Goal: Communication & Community: Participate in discussion

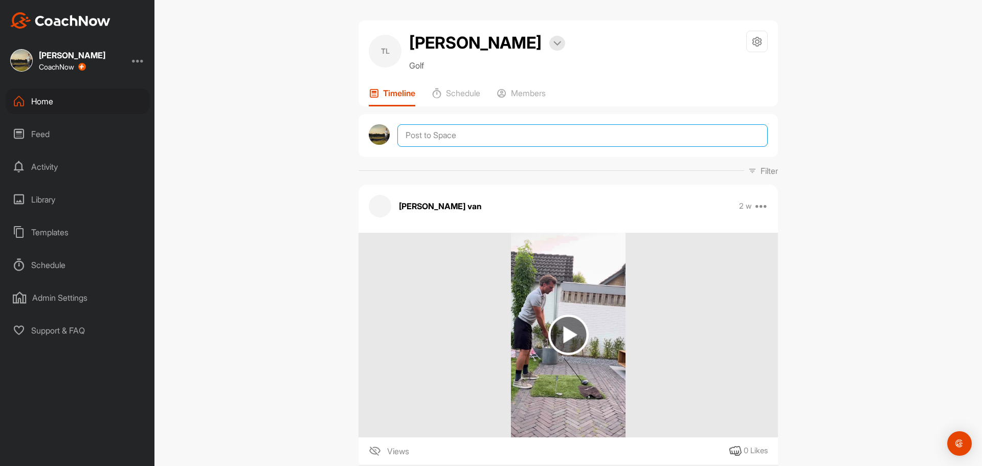
click at [448, 137] on textarea at bounding box center [582, 135] width 370 height 22
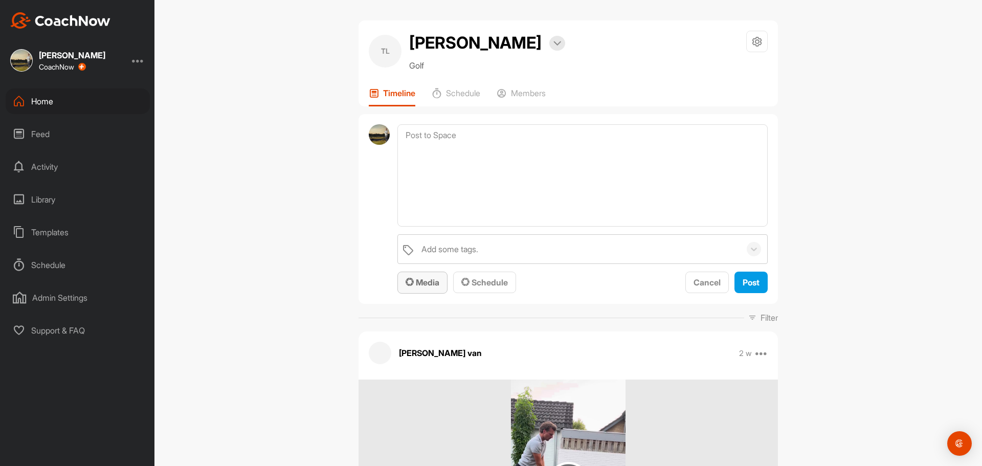
click at [412, 281] on span "Media" at bounding box center [422, 282] width 34 height 10
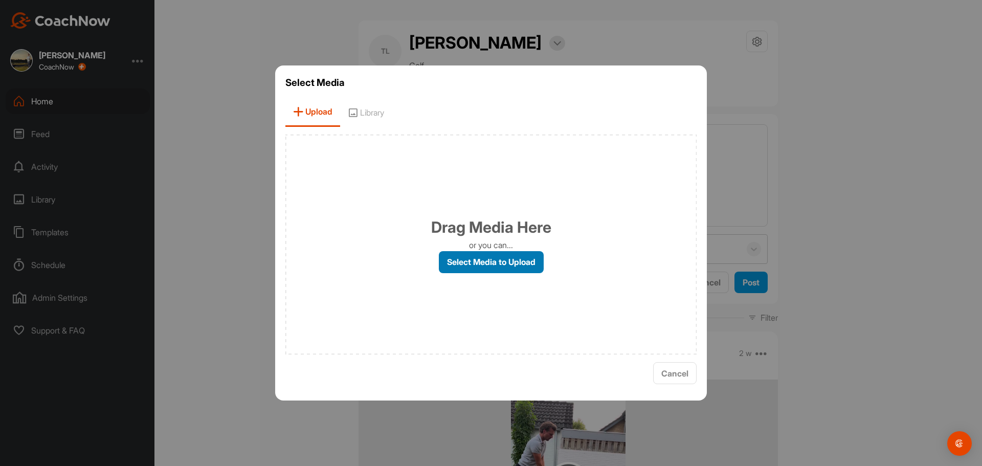
click at [454, 261] on label "Select Media to Upload" at bounding box center [491, 262] width 105 height 22
click at [0, 0] on input "Select Media to Upload" at bounding box center [0, 0] width 0 height 0
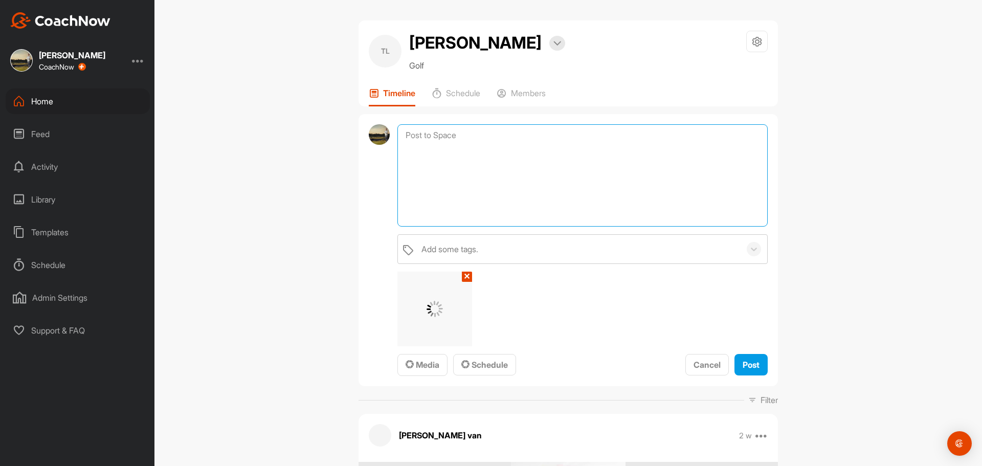
click at [485, 178] on textarea at bounding box center [582, 175] width 370 height 102
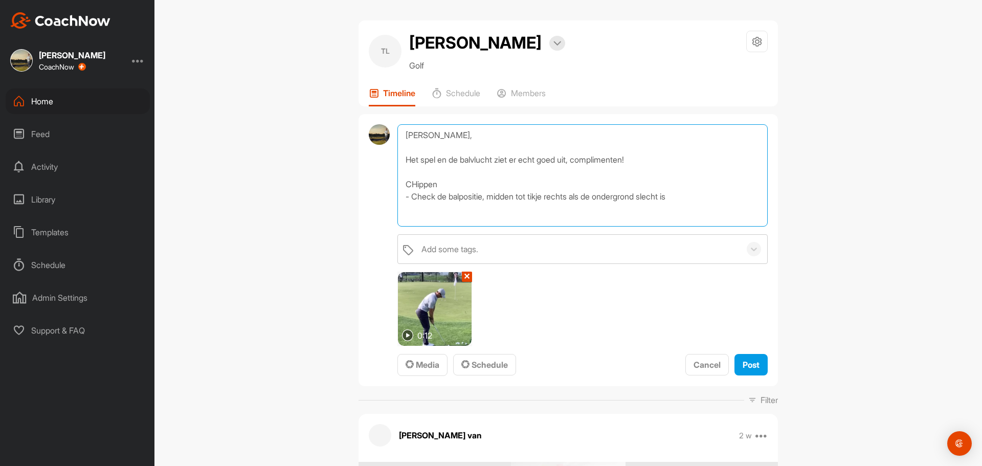
drag, startPoint x: 414, startPoint y: 184, endPoint x: 421, endPoint y: 186, distance: 7.3
click at [414, 184] on textarea "[PERSON_NAME], Het spel en de balvlucht ziet er echt goed uit, complimenten! CH…" at bounding box center [582, 175] width 370 height 102
click at [692, 193] on textarea "[PERSON_NAME], Het spel en de balvlucht ziet er echt goed uit, complimenten! Ch…" at bounding box center [582, 175] width 370 height 102
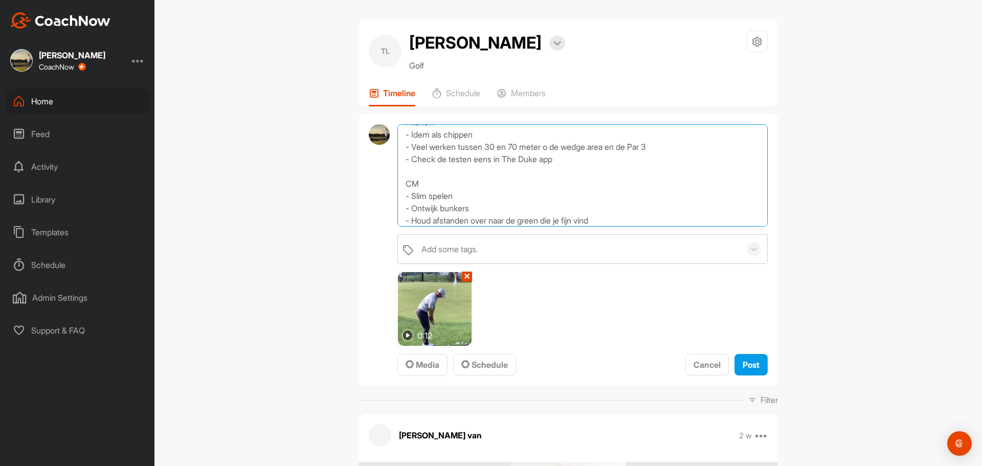
scroll to position [123, 0]
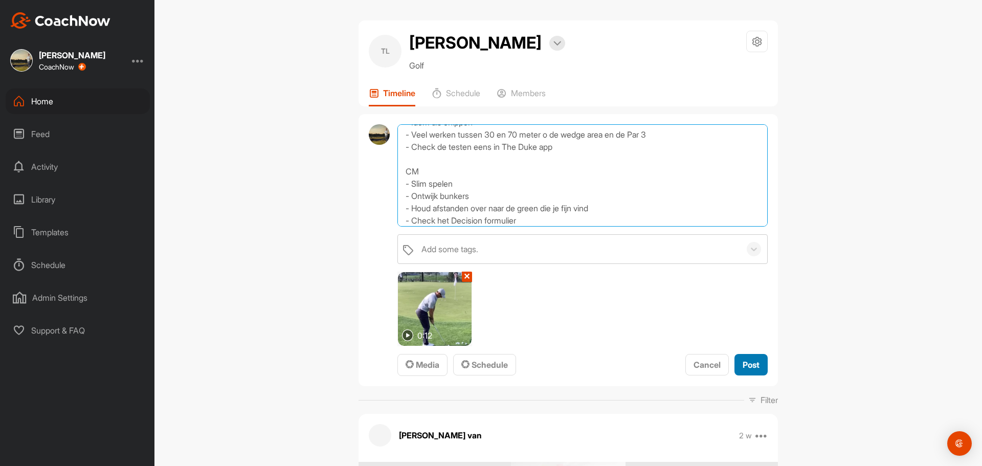
type textarea "[PERSON_NAME], Het spel en de balvlucht ziet er echt goed uit, complimenten! Ch…"
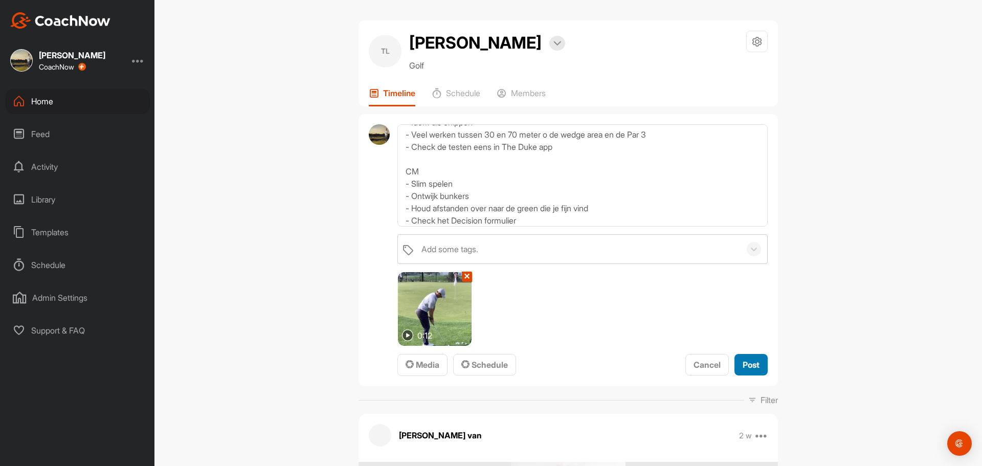
click at [745, 365] on span "Post" at bounding box center [750, 364] width 17 height 10
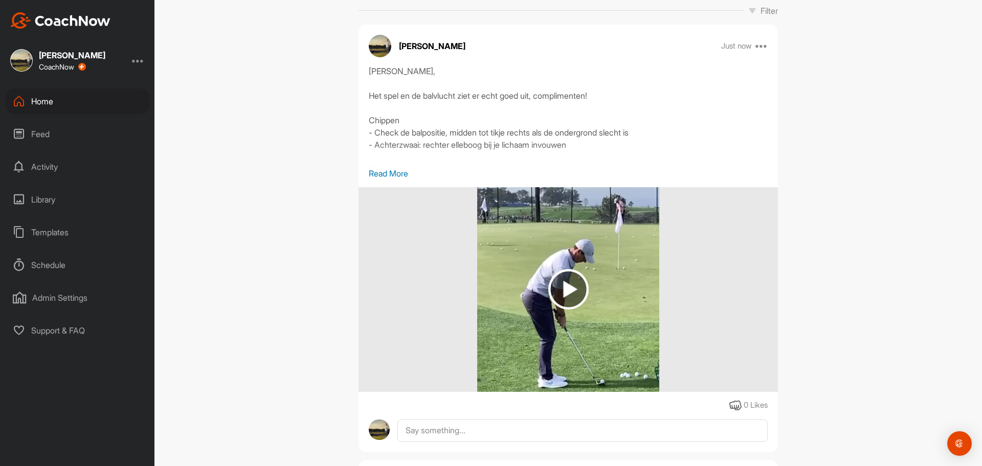
scroll to position [256, 0]
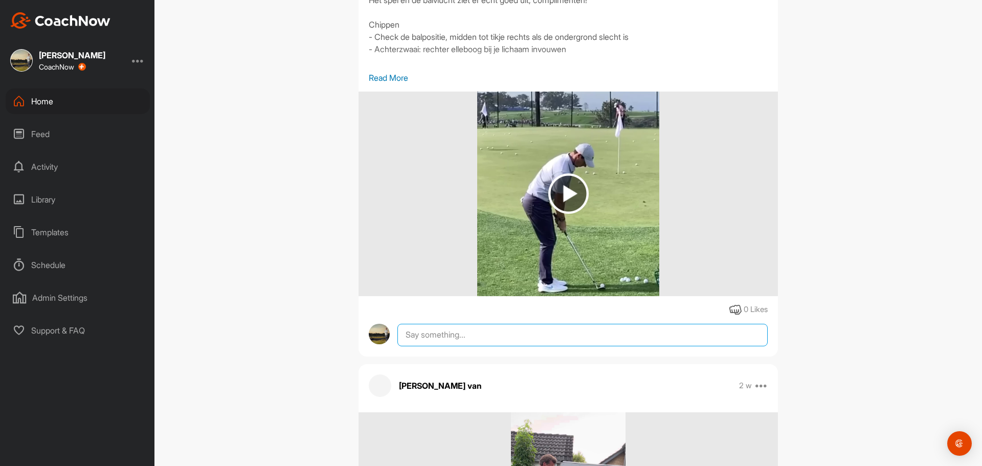
click at [429, 330] on textarea at bounding box center [582, 335] width 370 height 22
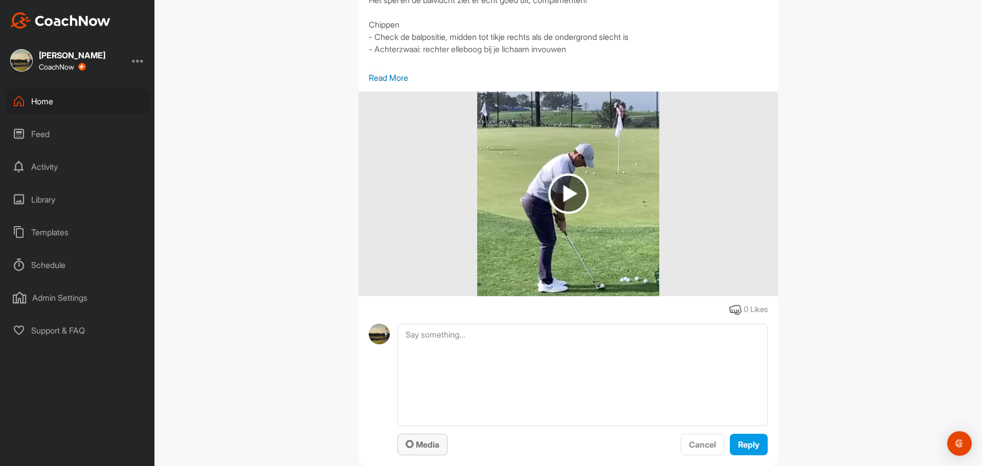
click at [419, 443] on span "Media" at bounding box center [422, 444] width 34 height 10
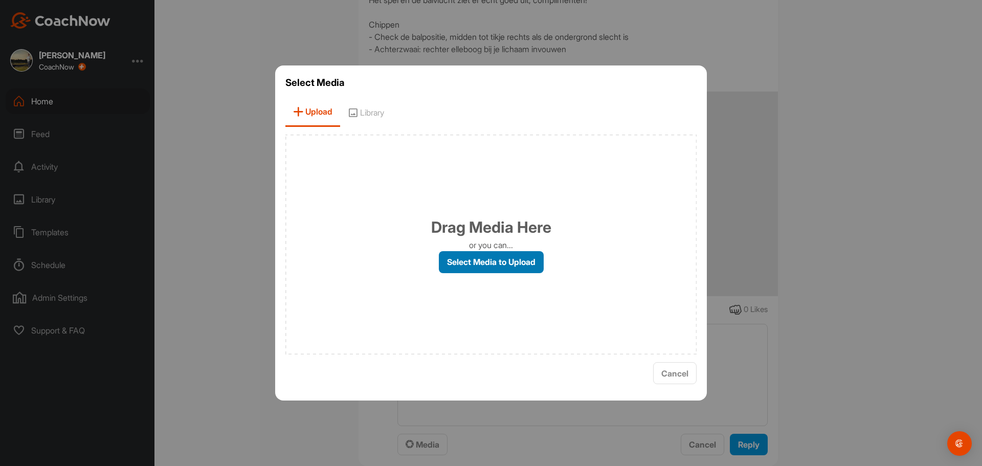
click at [487, 256] on label "Select Media to Upload" at bounding box center [491, 262] width 105 height 22
click at [0, 0] on input "Select Media to Upload" at bounding box center [0, 0] width 0 height 0
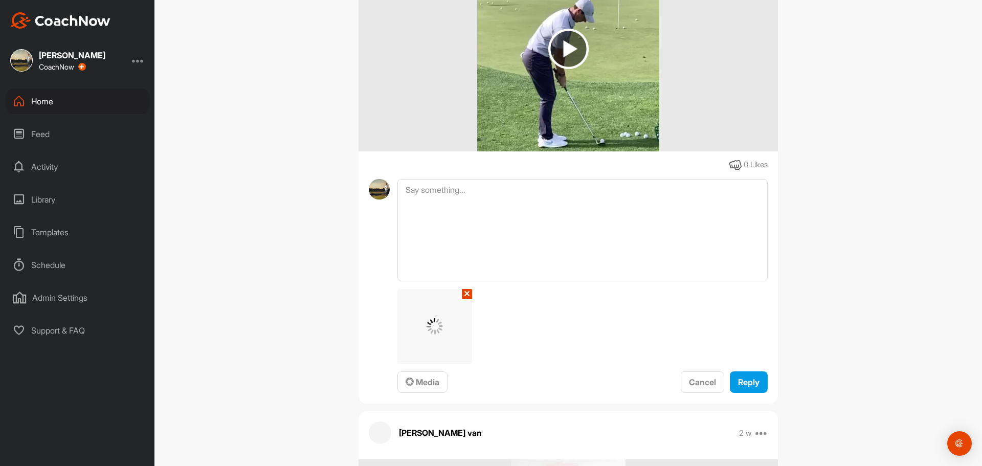
scroll to position [511, 0]
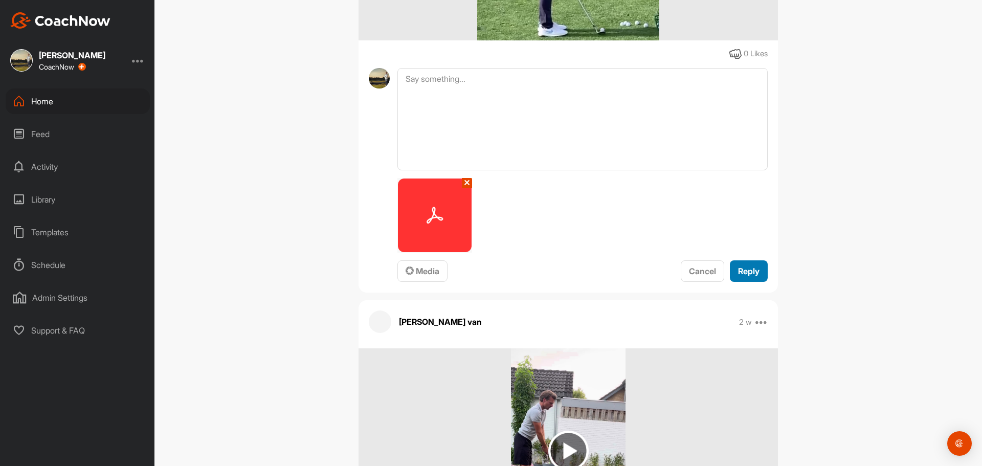
click at [744, 271] on span "Reply" at bounding box center [748, 271] width 21 height 10
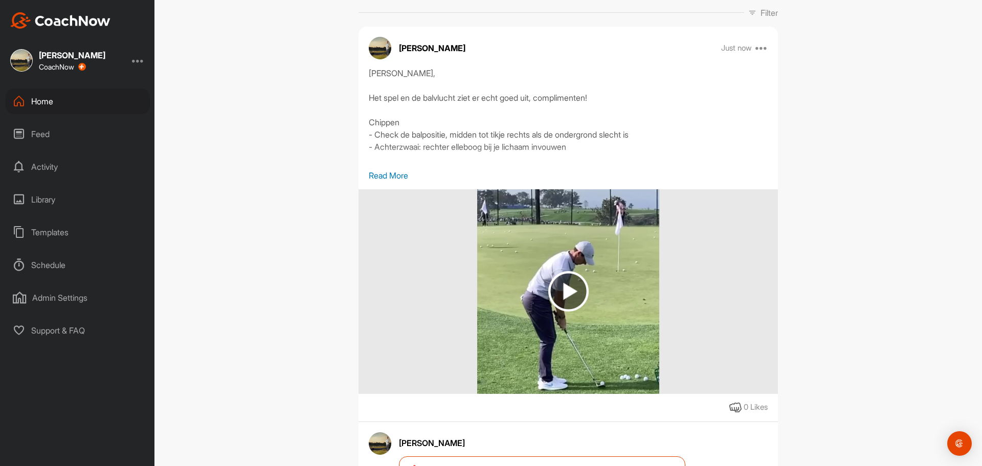
scroll to position [0, 0]
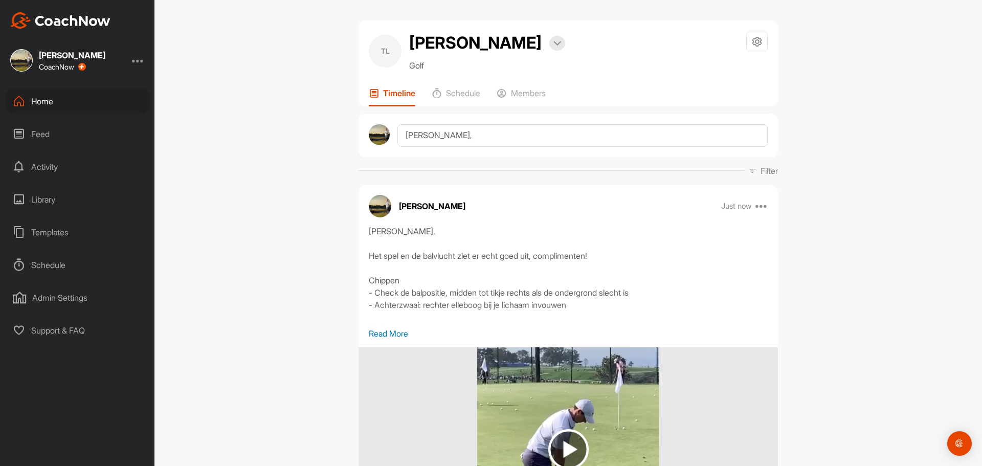
click at [45, 104] on div "Home" at bounding box center [78, 101] width 144 height 26
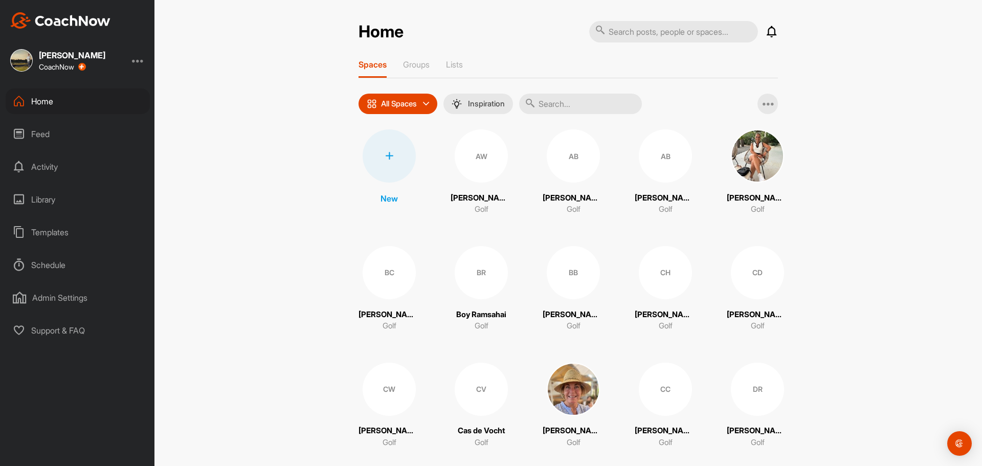
click at [589, 103] on input "text" at bounding box center [580, 104] width 123 height 20
type input "jozee"
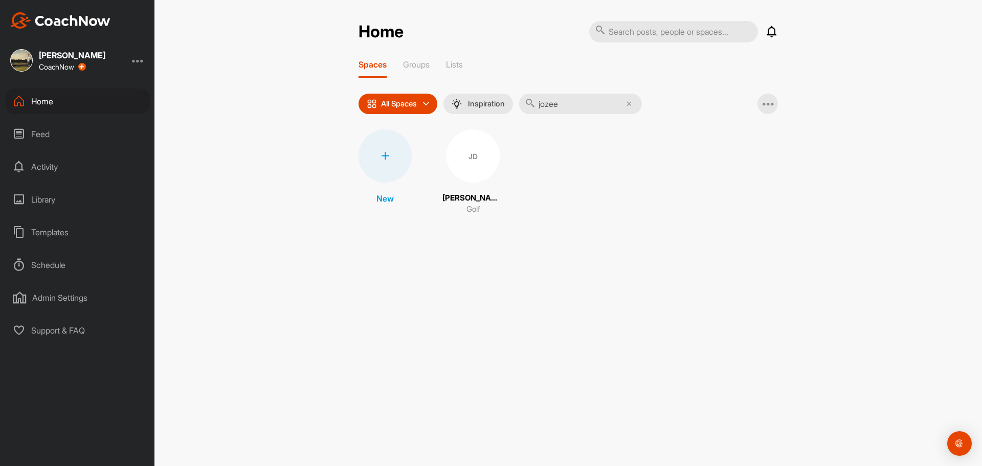
click at [484, 164] on div "JD" at bounding box center [472, 155] width 53 height 53
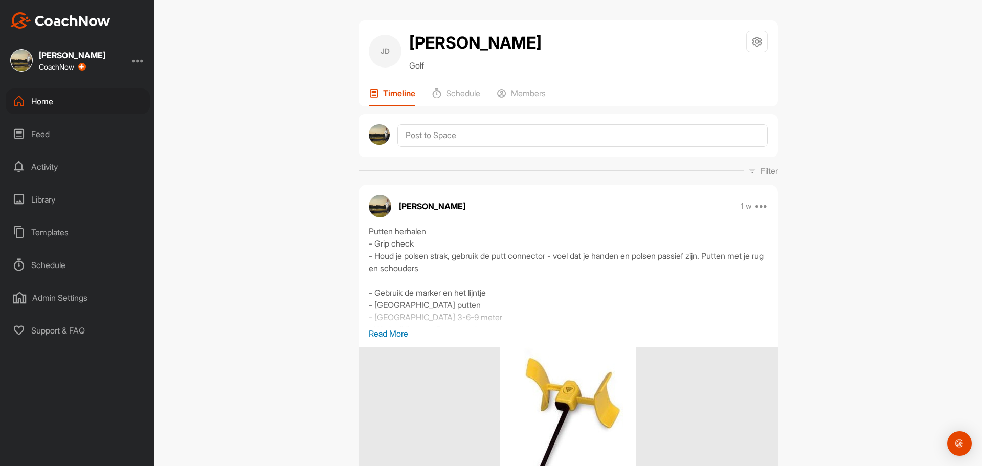
click at [389, 340] on p "Read More" at bounding box center [568, 333] width 399 height 12
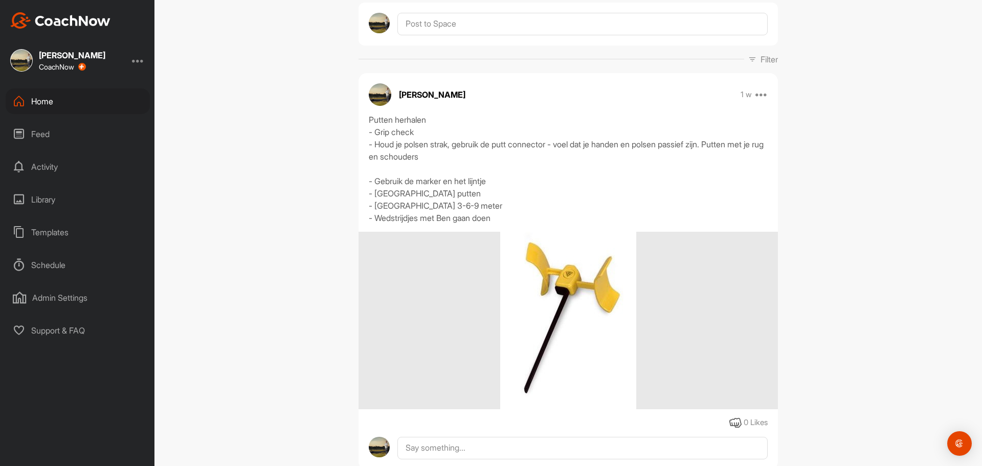
scroll to position [153, 0]
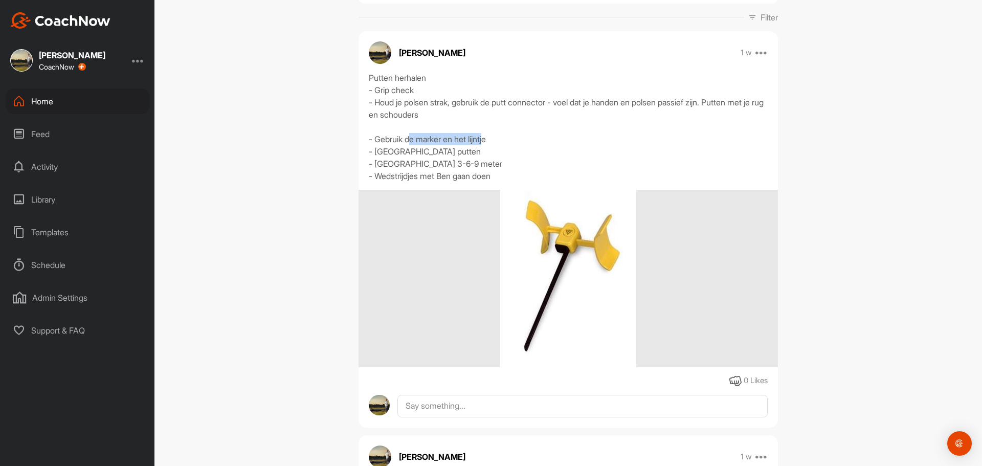
drag, startPoint x: 409, startPoint y: 162, endPoint x: 486, endPoint y: 162, distance: 76.7
click at [486, 162] on div "Putten herhalen - Grip check - Houd je polsen strak, gebruik de putt connector …" at bounding box center [568, 127] width 399 height 110
click at [392, 173] on div "Putten herhalen - Grip check - Houd je polsen strak, gebruik de putt connector …" at bounding box center [568, 127] width 399 height 110
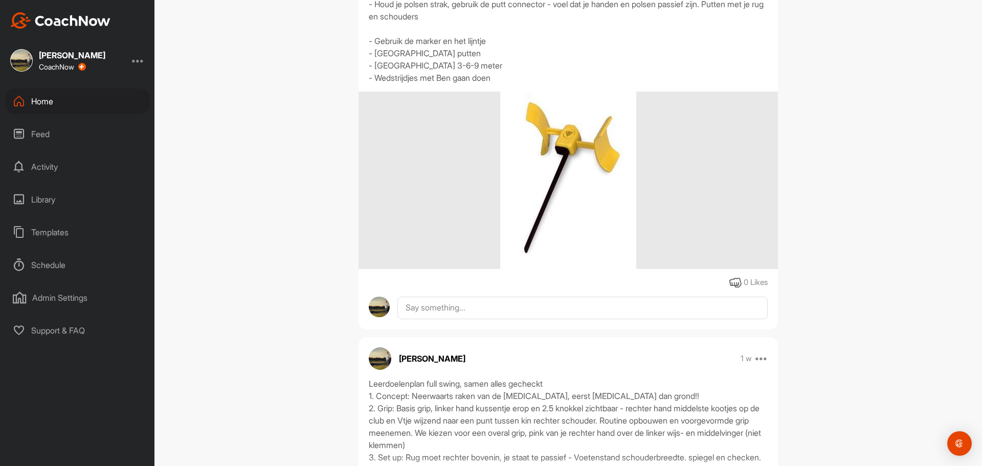
scroll to position [358, 0]
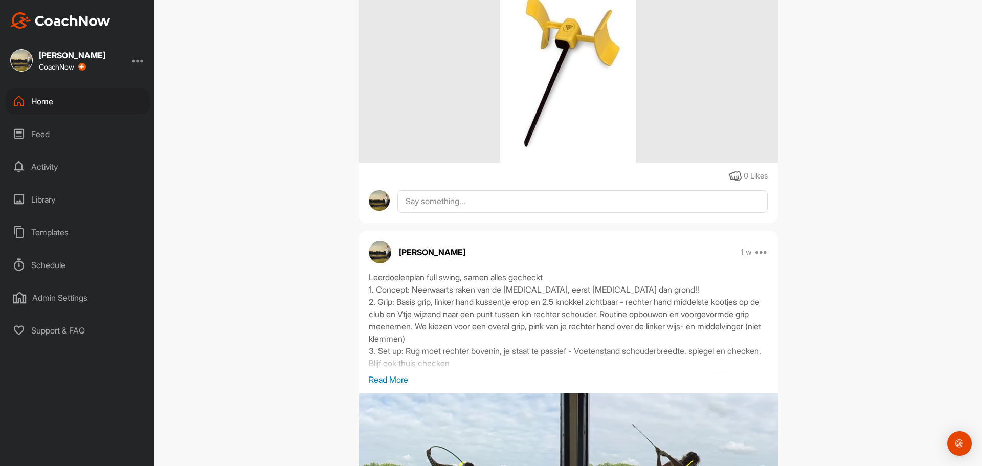
click at [399, 386] on p "Read More" at bounding box center [568, 379] width 399 height 12
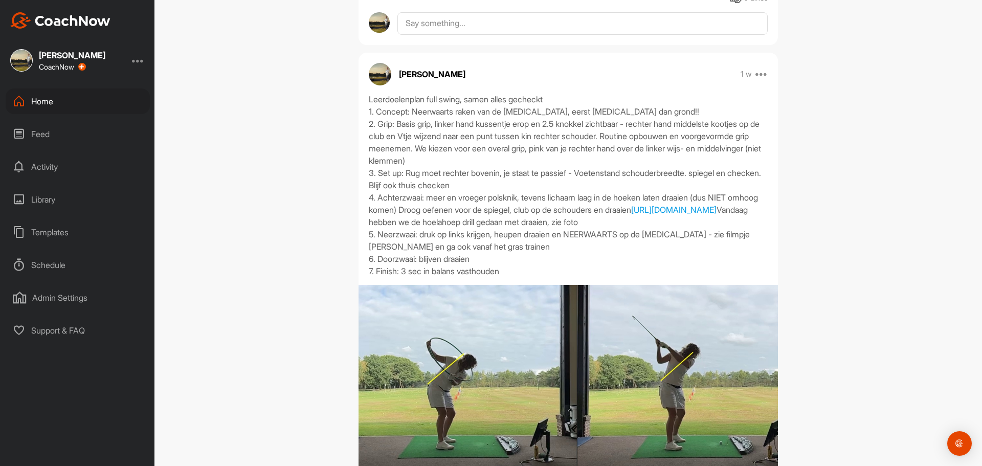
scroll to position [614, 0]
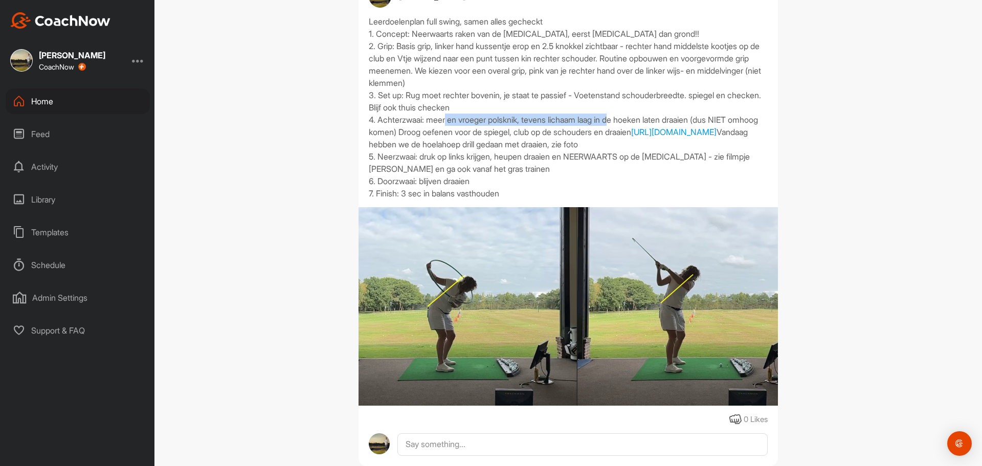
drag, startPoint x: 528, startPoint y: 144, endPoint x: 706, endPoint y: 144, distance: 177.9
click at [706, 144] on div "Leerdoelenplan full swing, samen alles gecheckt 1. Concept: Neerwaarts raken va…" at bounding box center [568, 107] width 399 height 184
click at [441, 69] on div "Leerdoelenplan full swing, samen alles gecheckt 1. Concept: Neerwaarts raken va…" at bounding box center [568, 107] width 399 height 184
